Goal: Transaction & Acquisition: Purchase product/service

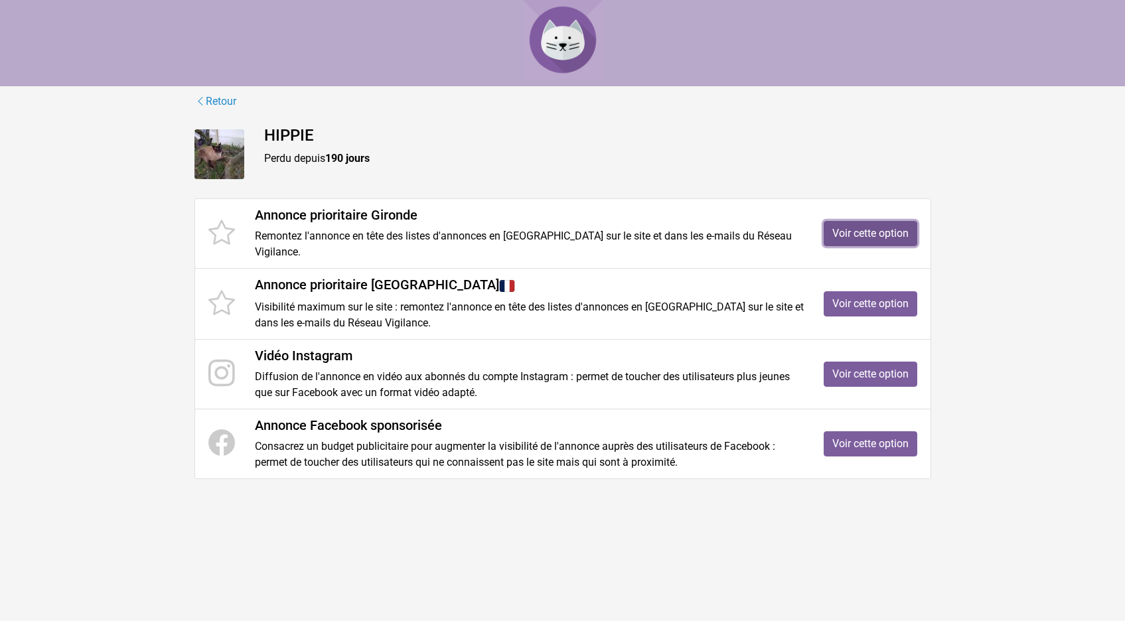
click at [866, 227] on link "Voir cette option" at bounding box center [871, 233] width 94 height 25
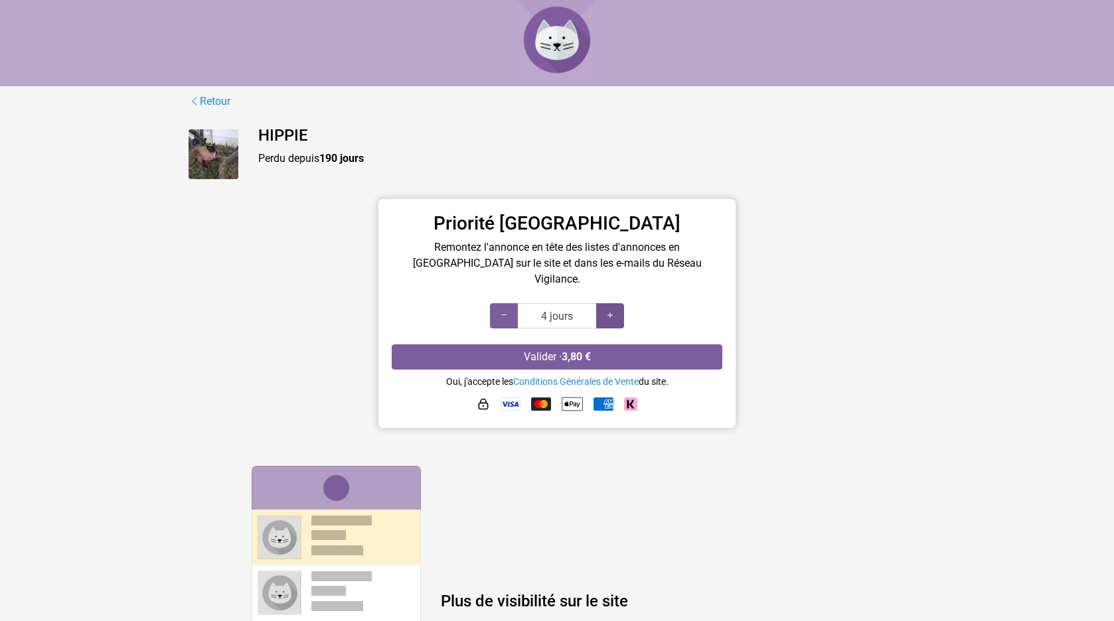
click at [612, 309] on icon at bounding box center [610, 315] width 11 height 13
click at [605, 309] on icon at bounding box center [610, 315] width 11 height 13
click at [606, 309] on icon at bounding box center [610, 315] width 11 height 13
click at [604, 303] on div at bounding box center [610, 315] width 28 height 25
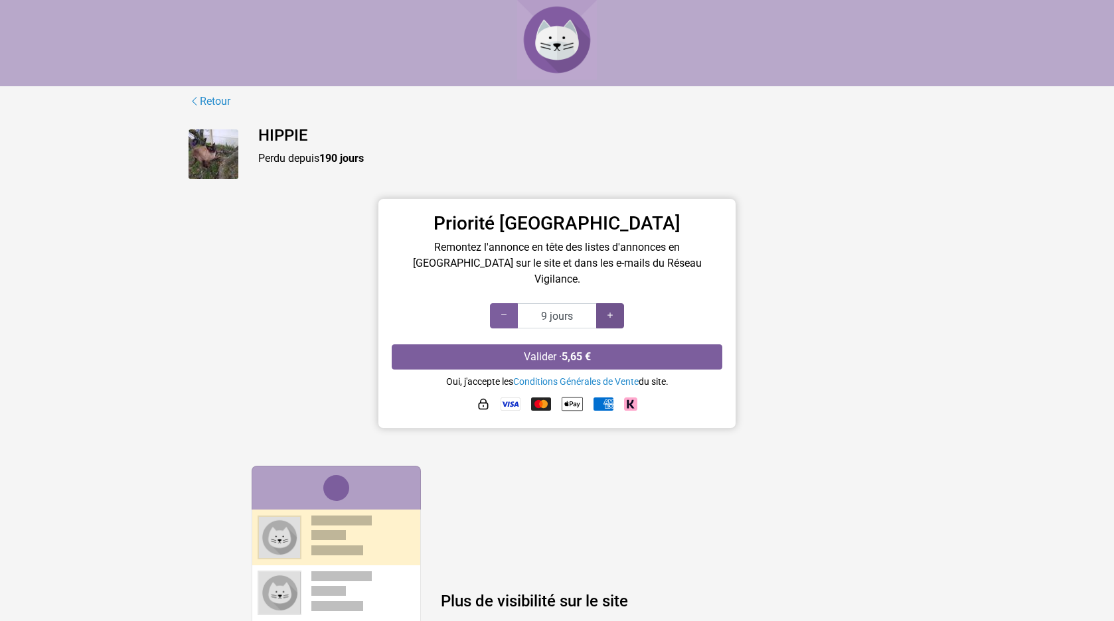
click at [607, 309] on icon at bounding box center [610, 315] width 11 height 13
type input "10 jours"
click at [607, 309] on icon at bounding box center [610, 315] width 11 height 13
